Goal: Task Accomplishment & Management: Use online tool/utility

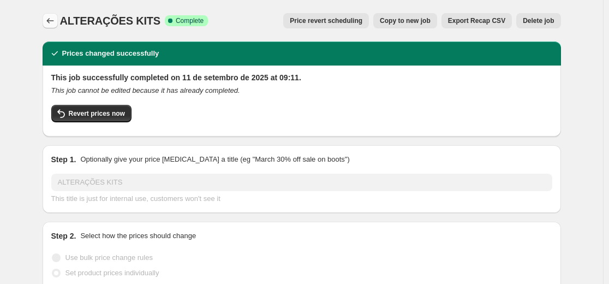
drag, startPoint x: 40, startPoint y: 22, endPoint x: 49, endPoint y: 20, distance: 8.3
click at [68, 23] on span "ALTERAÇÕES KITS" at bounding box center [110, 21] width 100 height 12
click at [56, 21] on icon "Price change jobs" at bounding box center [50, 20] width 11 height 11
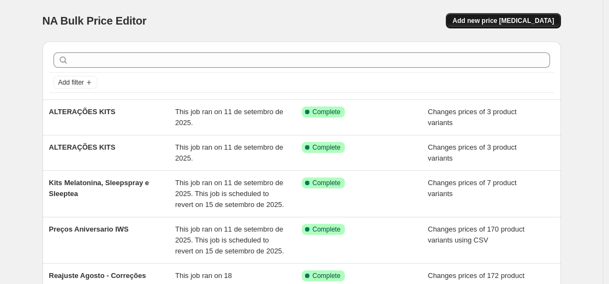
click at [519, 21] on span "Add new price [MEDICAL_DATA]" at bounding box center [502, 20] width 101 height 9
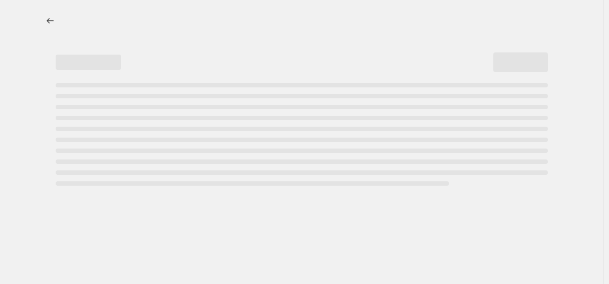
select select "percentage"
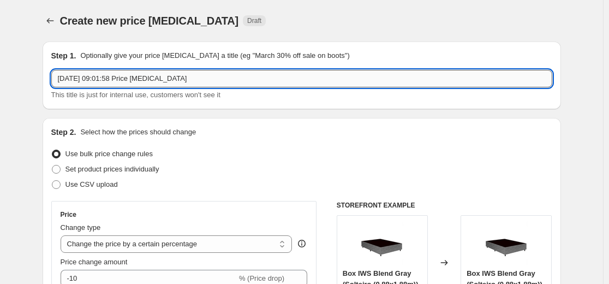
click at [171, 82] on input "11/09/2025, 09:01:58 Price change job" at bounding box center [301, 78] width 501 height 17
type input "ALTERAÇÃO PILLOW TOP"
click at [106, 171] on span "Set product prices individually" at bounding box center [112, 169] width 94 height 8
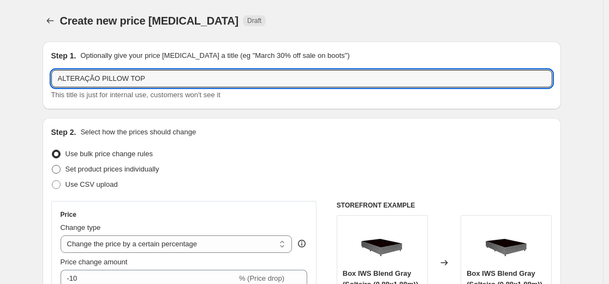
click at [52, 165] on input "Set product prices individually" at bounding box center [52, 165] width 1 height 1
radio input "true"
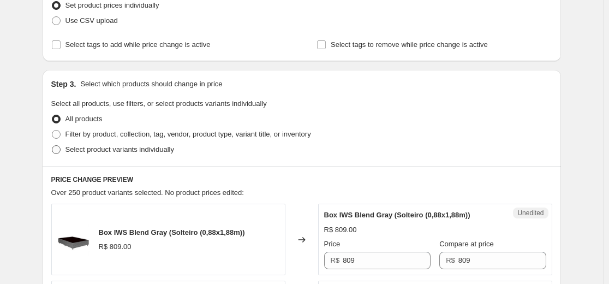
click at [87, 153] on span "Select product variants individually" at bounding box center [119, 149] width 109 height 8
click at [52, 146] on input "Select product variants individually" at bounding box center [52, 145] width 1 height 1
radio input "true"
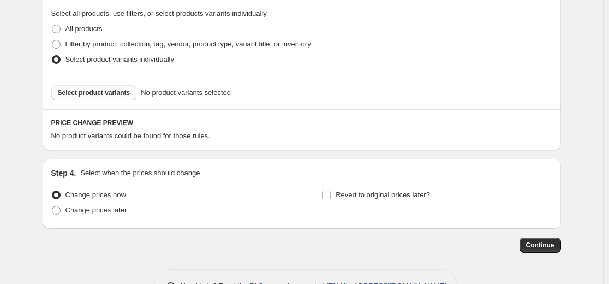
scroll to position [235, 0]
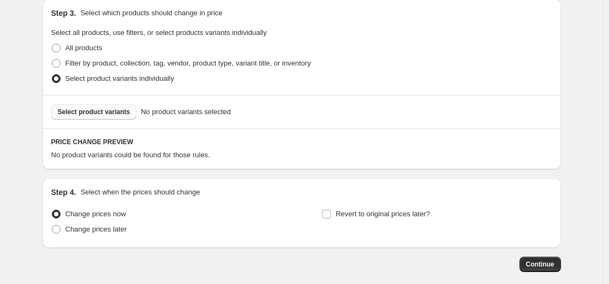
click at [77, 117] on button "Select product variants" at bounding box center [94, 111] width 86 height 15
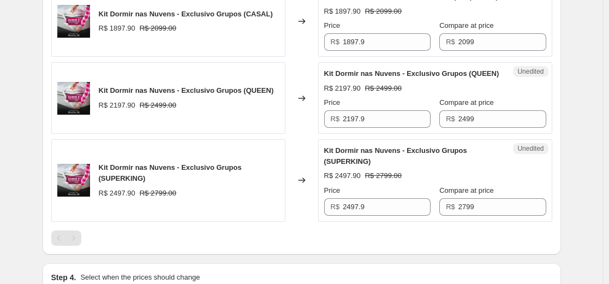
scroll to position [398, 0]
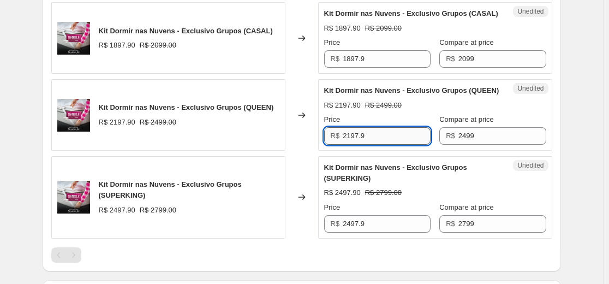
click at [370, 145] on input "2197.9" at bounding box center [387, 135] width 88 height 17
type input "2135.49"
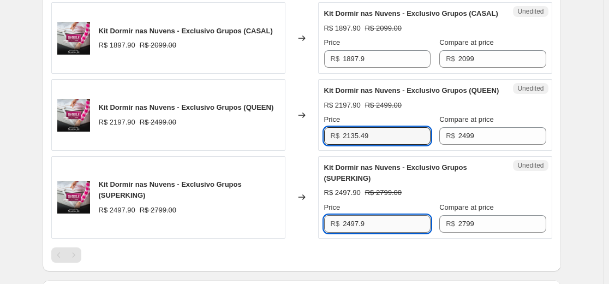
click at [378, 232] on input "2497.9" at bounding box center [387, 223] width 88 height 17
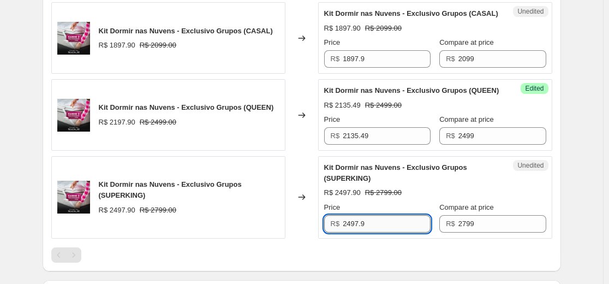
click at [378, 232] on input "2497.9" at bounding box center [387, 223] width 88 height 17
type input "2448.99"
click at [586, 234] on div "Create new price change job. This page is ready Create new price change job Dra…" at bounding box center [301, 21] width 603 height 839
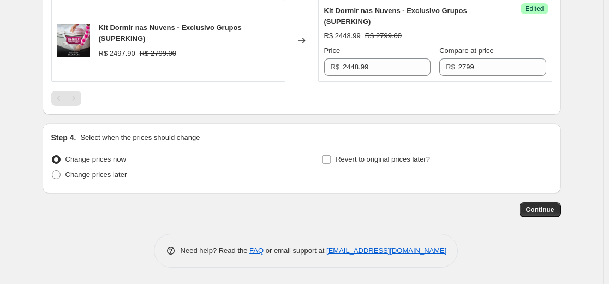
scroll to position [577, 0]
click at [537, 206] on span "Continue" at bounding box center [540, 209] width 28 height 9
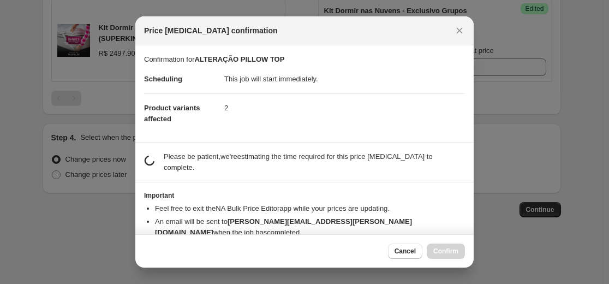
scroll to position [0, 0]
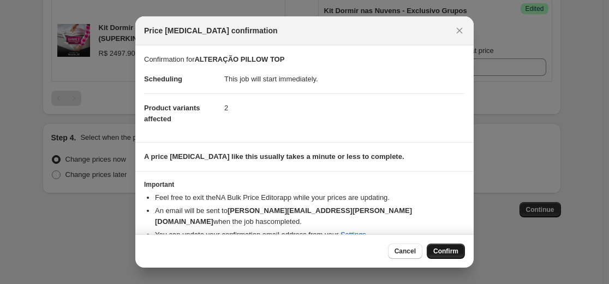
click at [454, 256] on button "Confirm" at bounding box center [446, 250] width 38 height 15
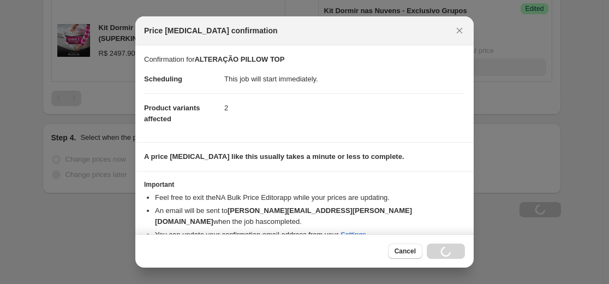
type input "ALTERAÇÃO PILLOW TOP"
